Goal: Task Accomplishment & Management: Manage account settings

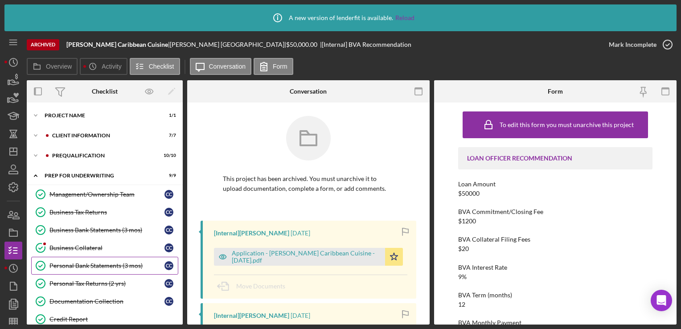
scroll to position [652, 0]
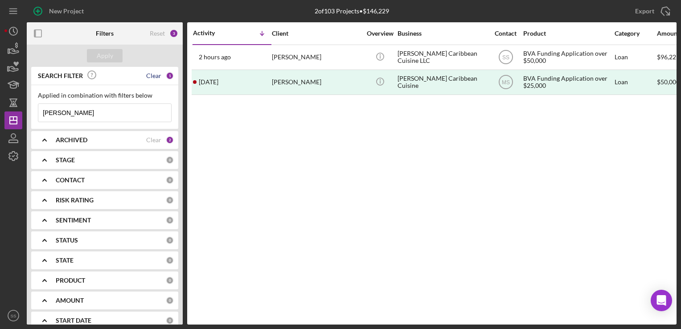
click at [155, 73] on div "Clear" at bounding box center [153, 75] width 15 height 7
click at [155, 143] on div "ARCHIVED Clear 2" at bounding box center [115, 140] width 118 height 8
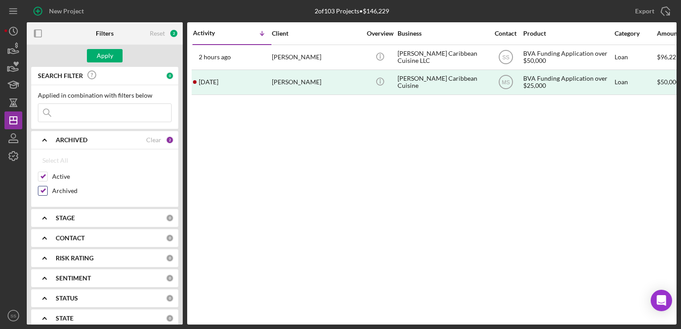
click at [43, 191] on input "Archived" at bounding box center [42, 190] width 9 height 9
checkbox input "false"
click at [103, 57] on div "Apply" at bounding box center [105, 55] width 16 height 13
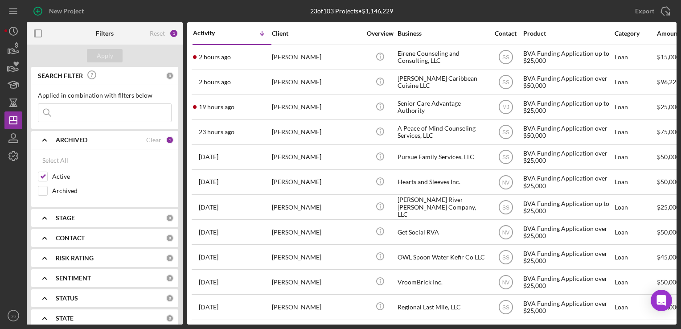
click at [143, 238] on div "CONTACT" at bounding box center [111, 237] width 110 height 7
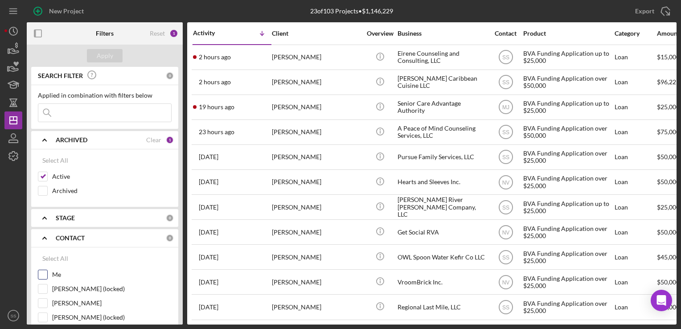
click at [42, 270] on input "Me" at bounding box center [42, 274] width 9 height 9
checkbox input "true"
click at [107, 52] on div "Apply" at bounding box center [105, 55] width 16 height 13
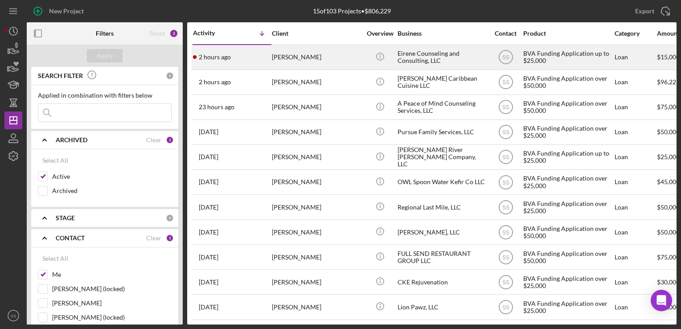
click at [421, 61] on div "Eirene Counseling and Consulting, LLC" at bounding box center [441, 57] width 89 height 24
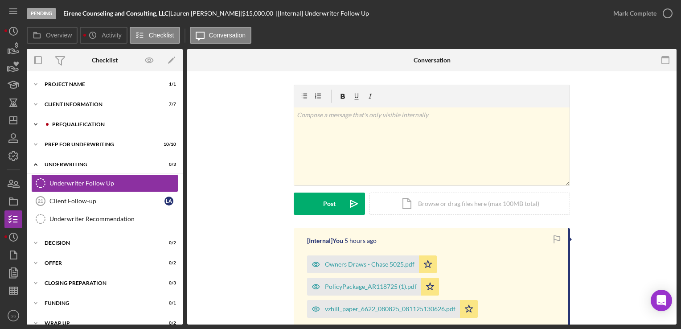
click at [106, 129] on div "Icon/Expander Prequalification 12 / 12" at bounding box center [105, 124] width 156 height 18
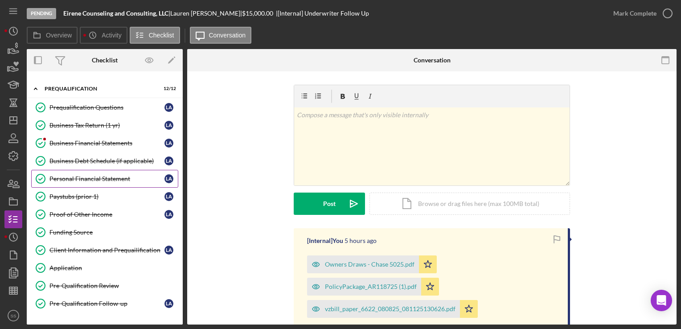
scroll to position [34, 0]
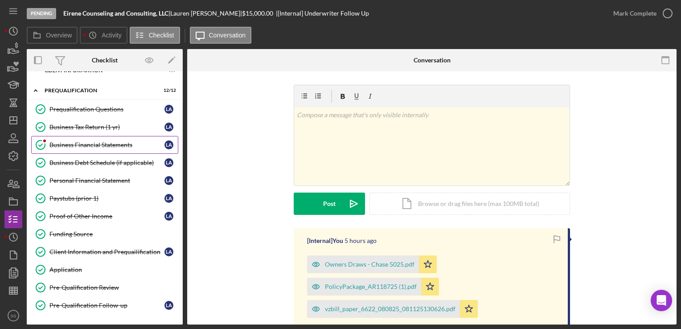
click at [94, 142] on div "Business Financial Statements" at bounding box center [106, 144] width 115 height 7
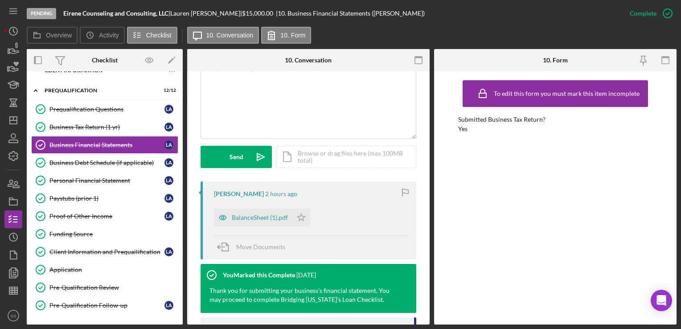
scroll to position [197, 0]
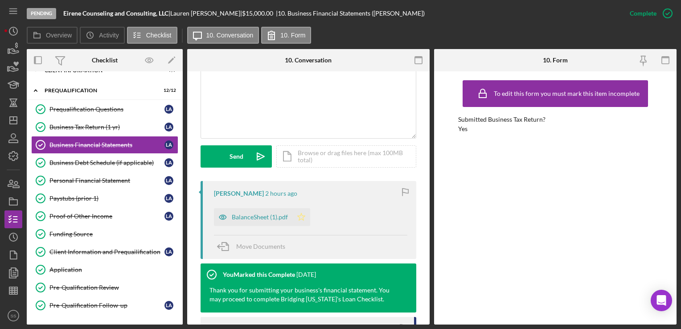
click at [302, 216] on polygon "button" at bounding box center [302, 216] width 8 height 7
click at [266, 221] on div "BalanceSheet (1).pdf" at bounding box center [253, 217] width 78 height 18
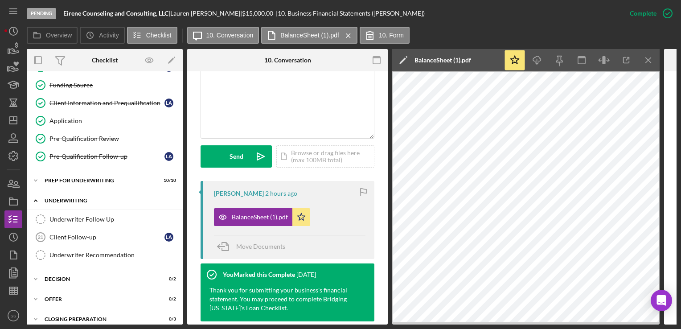
scroll to position [183, 0]
click at [94, 177] on div "Prep for Underwriting" at bounding box center [108, 179] width 127 height 5
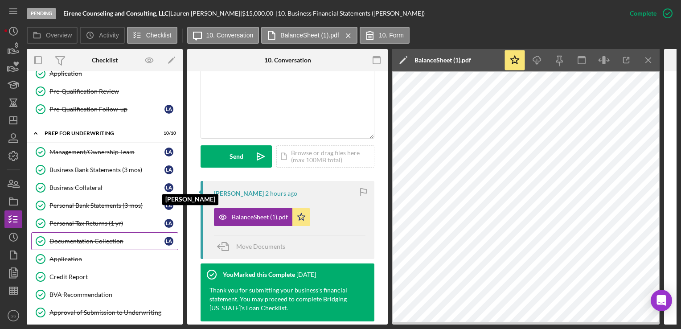
scroll to position [412, 0]
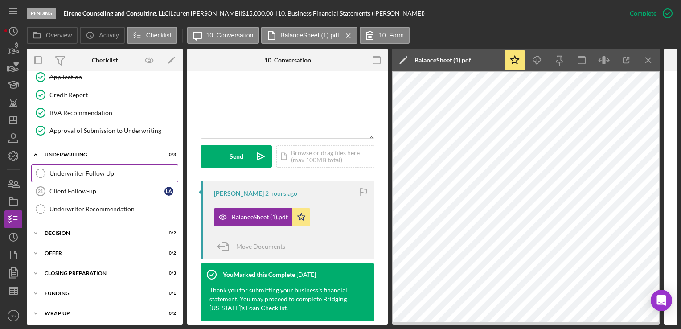
click at [111, 170] on div "Underwriter Follow Up" at bounding box center [113, 173] width 128 height 7
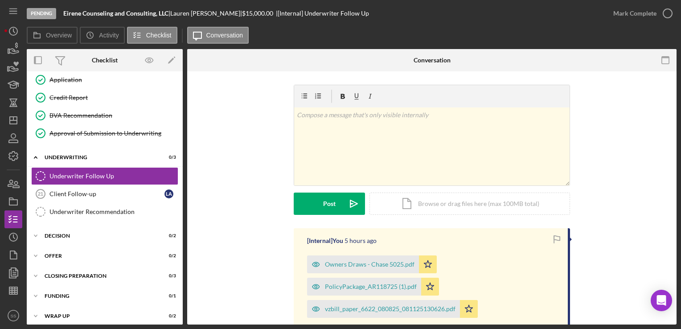
scroll to position [12, 0]
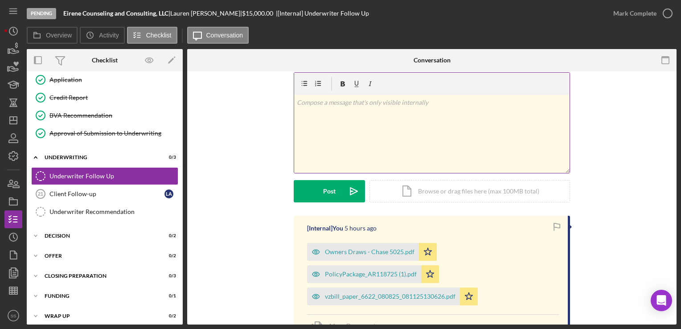
click at [364, 128] on div "v Color teal Color pink Remove color Add row above Add row below Add column bef…" at bounding box center [431, 134] width 275 height 78
click at [416, 205] on div "v Color teal Color pink Remove color Add row above Add row below Add column bef…" at bounding box center [432, 143] width 276 height 143
click at [417, 200] on div "Icon/Document Browse or drag files here (max 100MB total) Tap to choose files o…" at bounding box center [469, 191] width 201 height 22
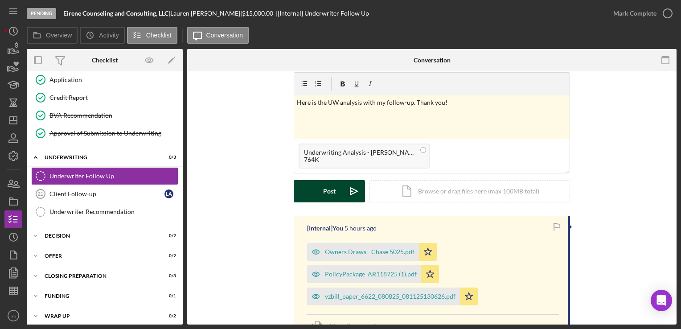
click at [327, 186] on div "Post" at bounding box center [329, 191] width 12 height 22
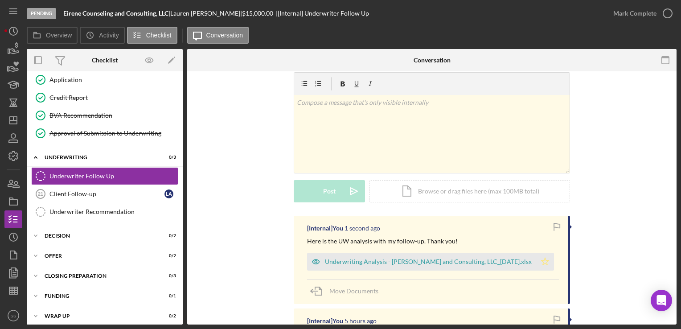
click at [544, 263] on polygon "button" at bounding box center [545, 261] width 8 height 7
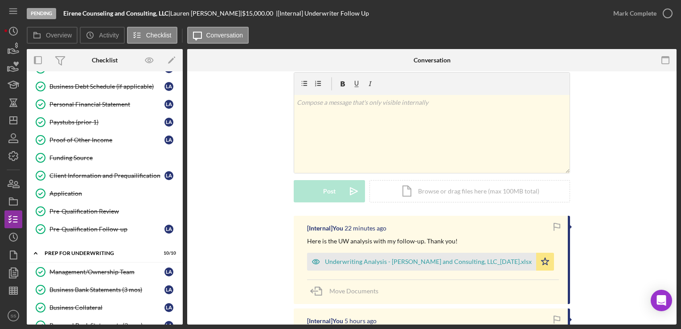
scroll to position [0, 0]
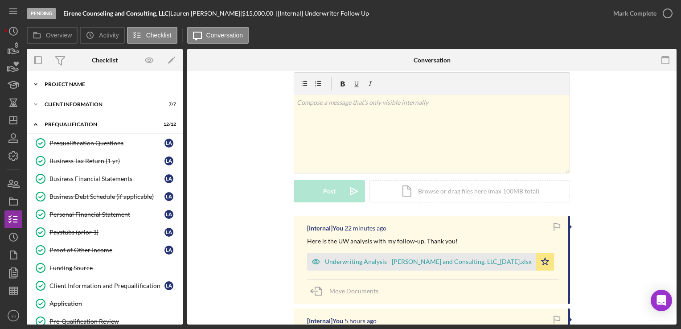
click at [58, 82] on div "Project Name" at bounding box center [108, 84] width 127 height 5
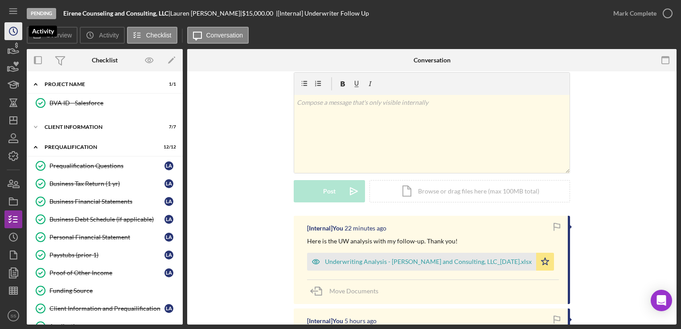
click at [11, 34] on circle "button" at bounding box center [13, 31] width 8 height 8
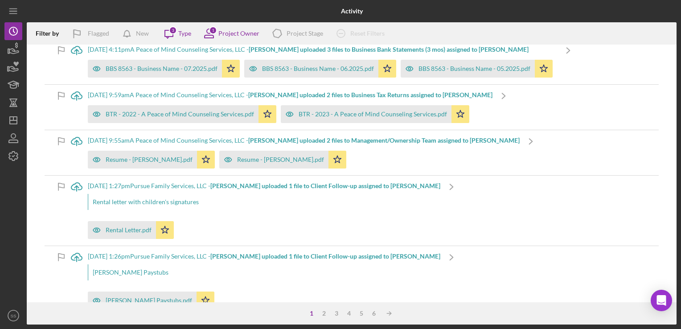
scroll to position [173, 0]
click at [13, 123] on icon "Icon/Dashboard" at bounding box center [13, 120] width 22 height 22
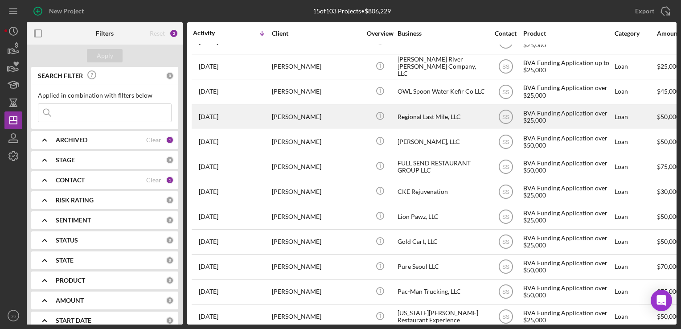
scroll to position [106, 0]
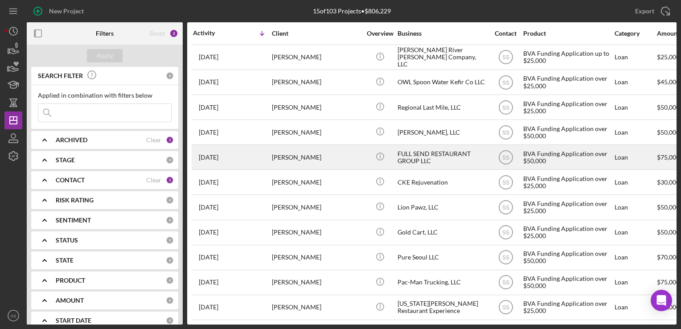
click at [327, 147] on div "[PERSON_NAME]" at bounding box center [316, 157] width 89 height 24
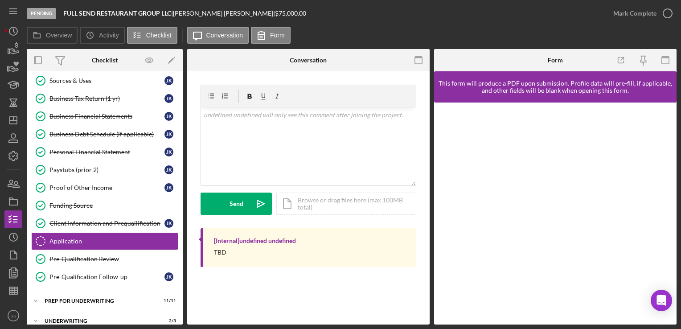
scroll to position [121, 0]
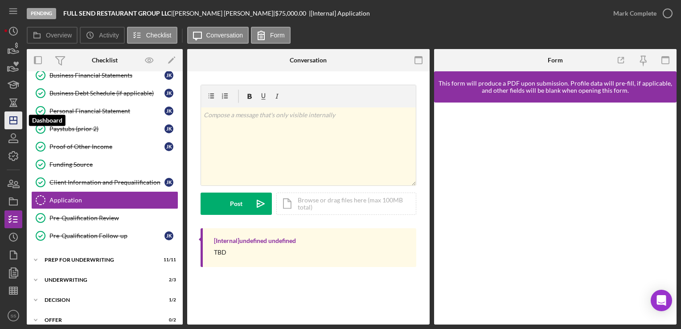
click at [7, 119] on icon "Icon/Dashboard" at bounding box center [13, 120] width 22 height 22
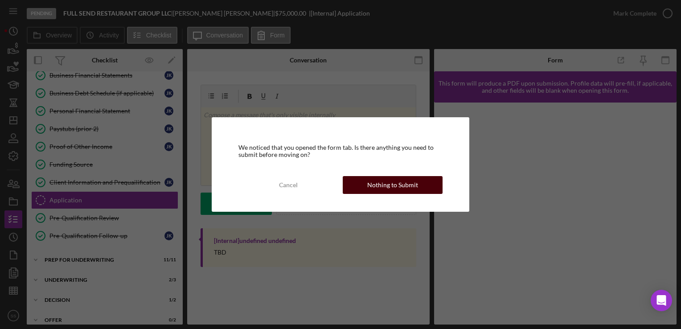
click at [376, 189] on div "Nothing to Submit" at bounding box center [392, 185] width 51 height 18
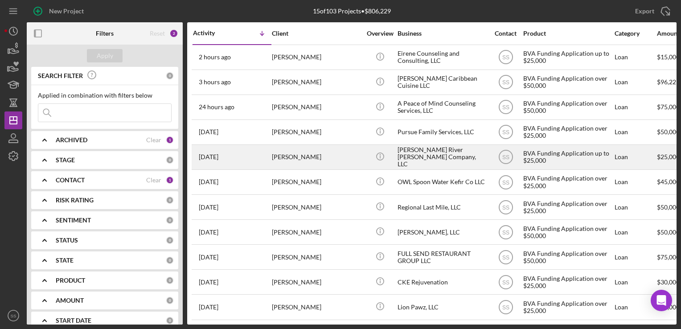
click at [311, 162] on div "[PERSON_NAME]" at bounding box center [316, 157] width 89 height 24
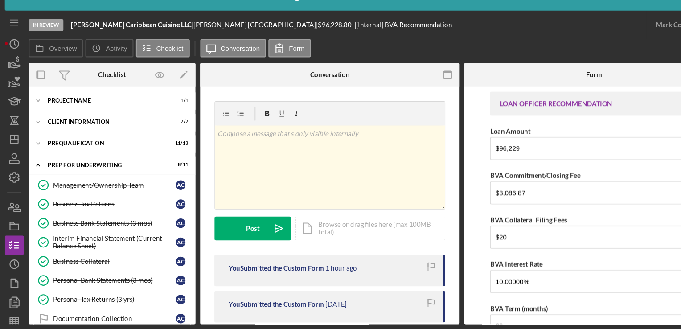
scroll to position [171, 0]
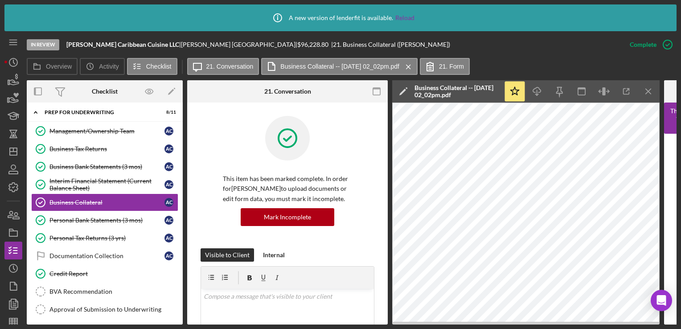
scroll to position [283, 0]
